Goal: Navigation & Orientation: Find specific page/section

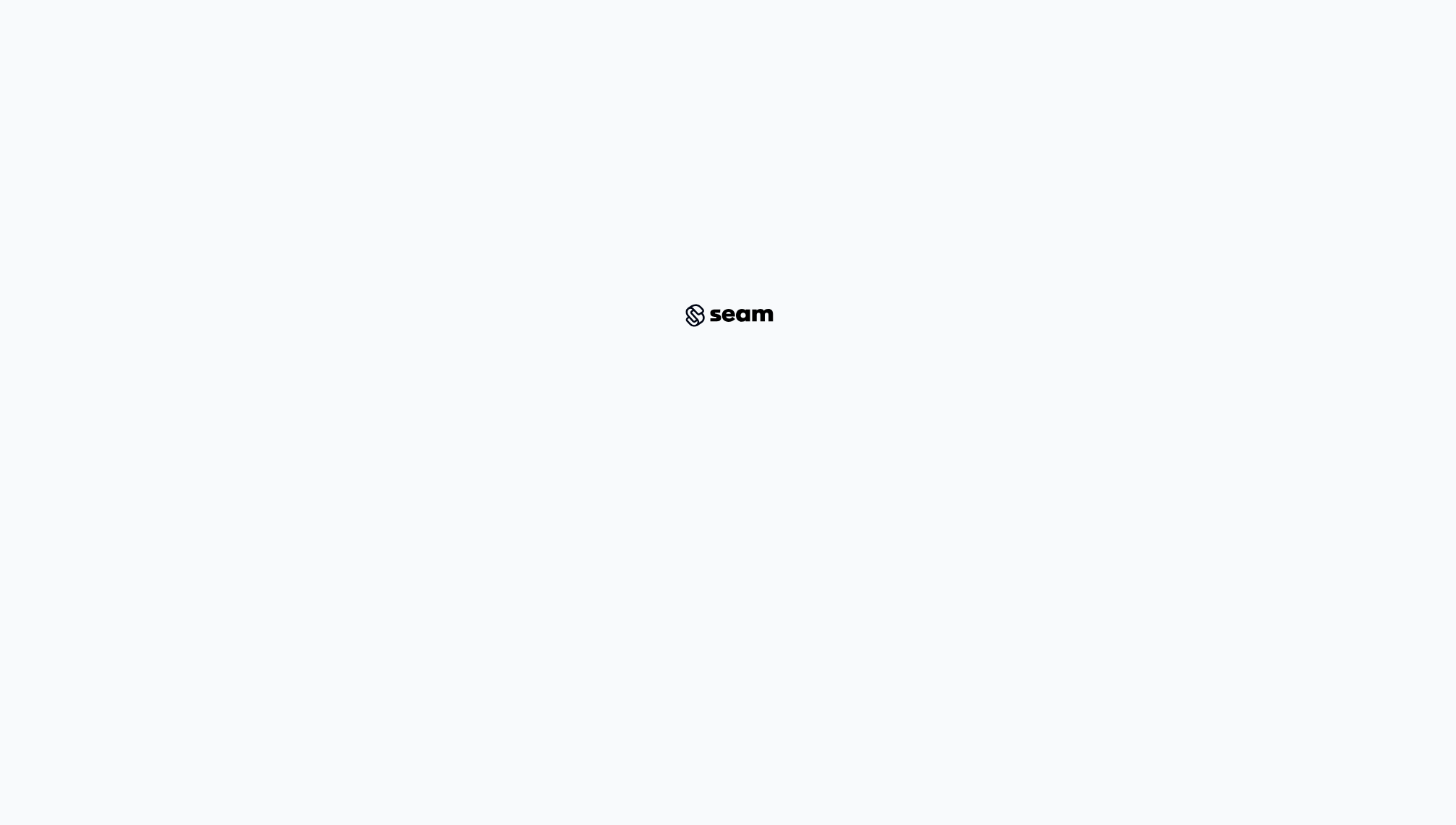
click at [732, 361] on div at bounding box center [728, 315] width 1387 height 585
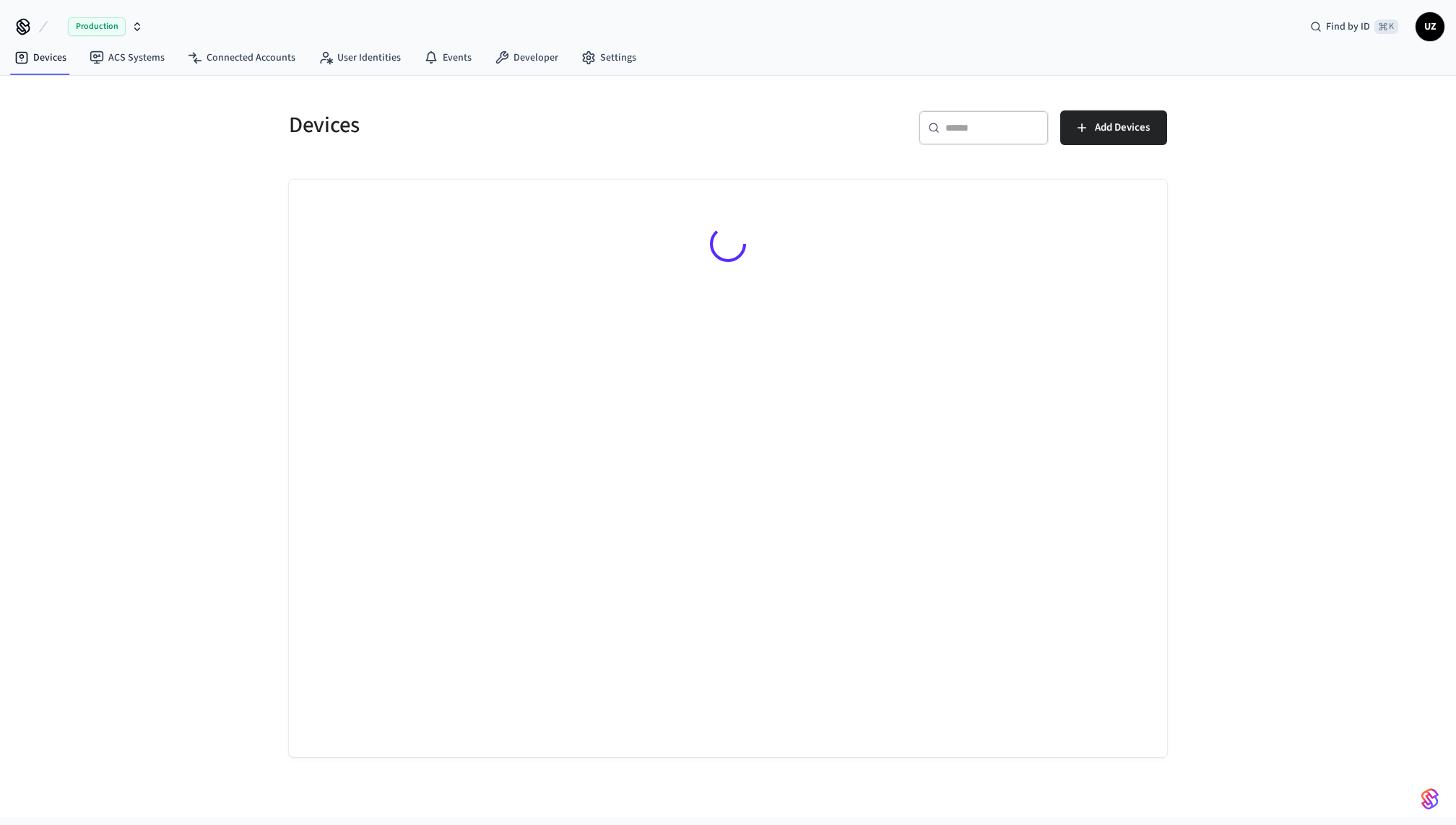
click at [732, 346] on div at bounding box center [728, 468] width 878 height 578
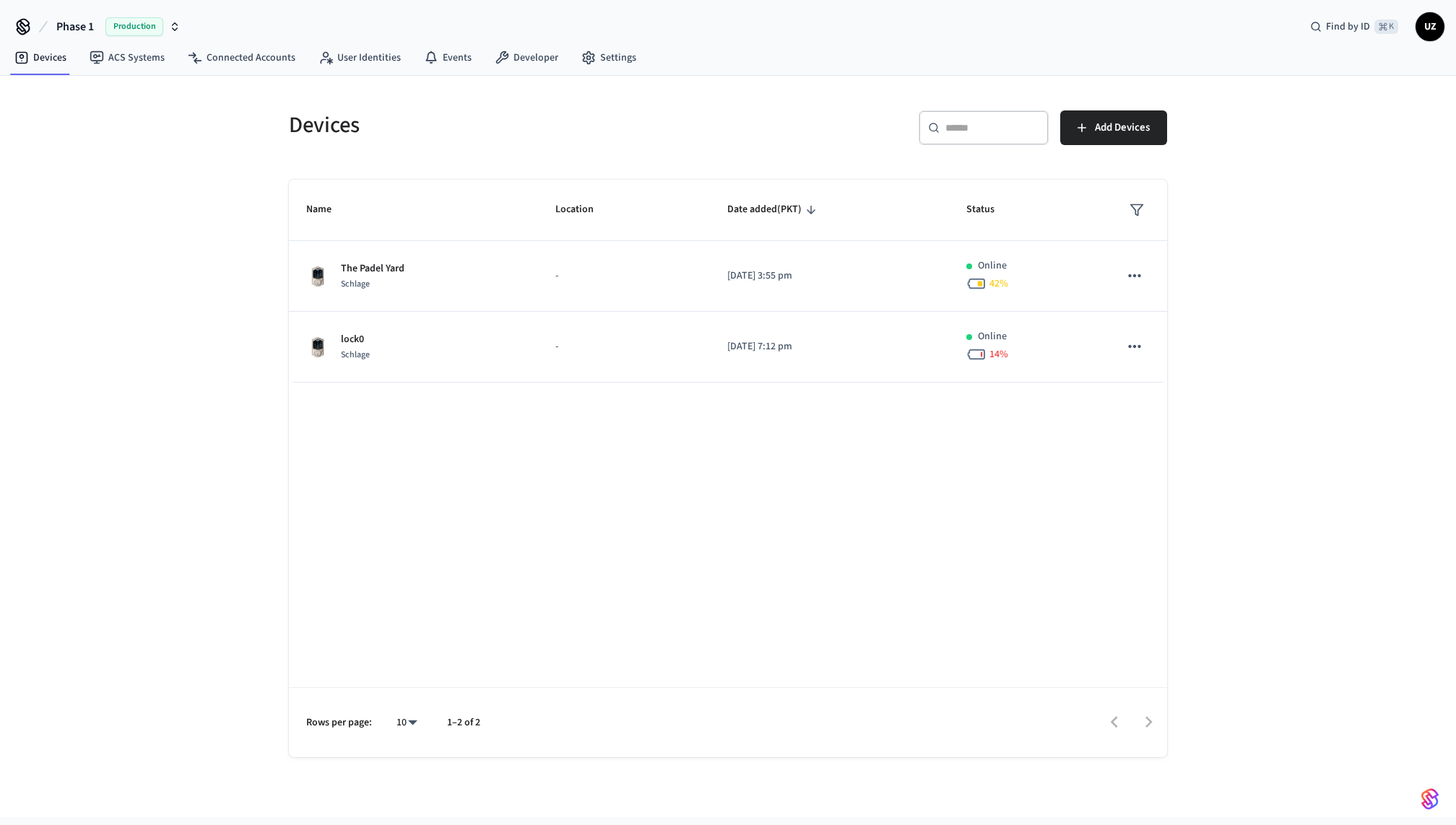
click at [605, 42] on nav "Devices ACS Systems Connected Accounts User Identities Events Developer Settings" at bounding box center [325, 58] width 644 height 33
click at [538, 58] on link "Developer" at bounding box center [526, 57] width 86 height 26
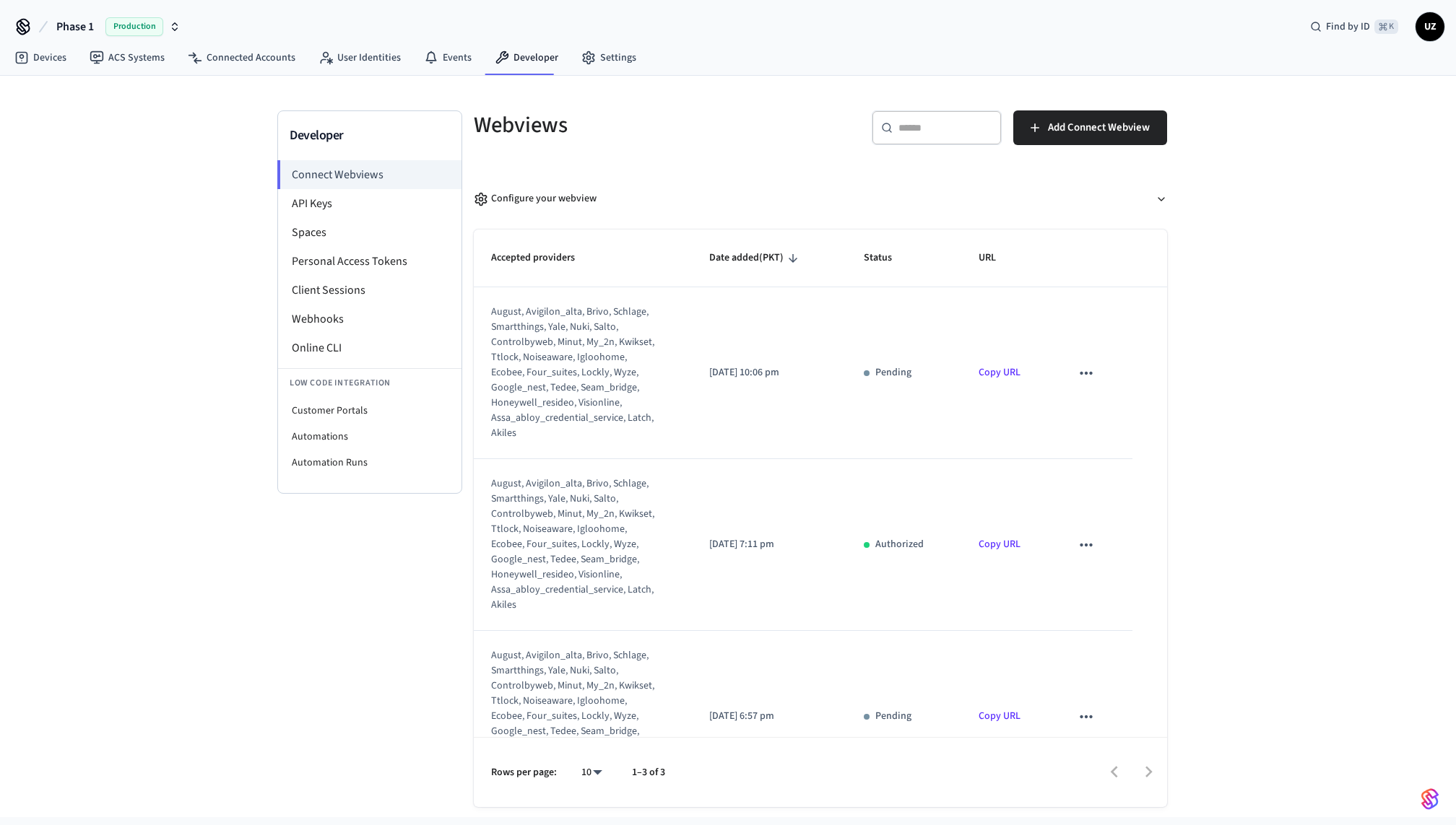
click at [89, 24] on span "Phase 1" at bounding box center [75, 26] width 37 height 17
click at [30, 23] on icon at bounding box center [23, 27] width 23 height 23
click at [24, 25] on icon at bounding box center [22, 25] width 12 height 12
click at [19, 26] on icon at bounding box center [23, 27] width 23 height 23
click at [27, 44] on link "Devices" at bounding box center [40, 57] width 75 height 26
